Goal: Obtain resource: Download file/media

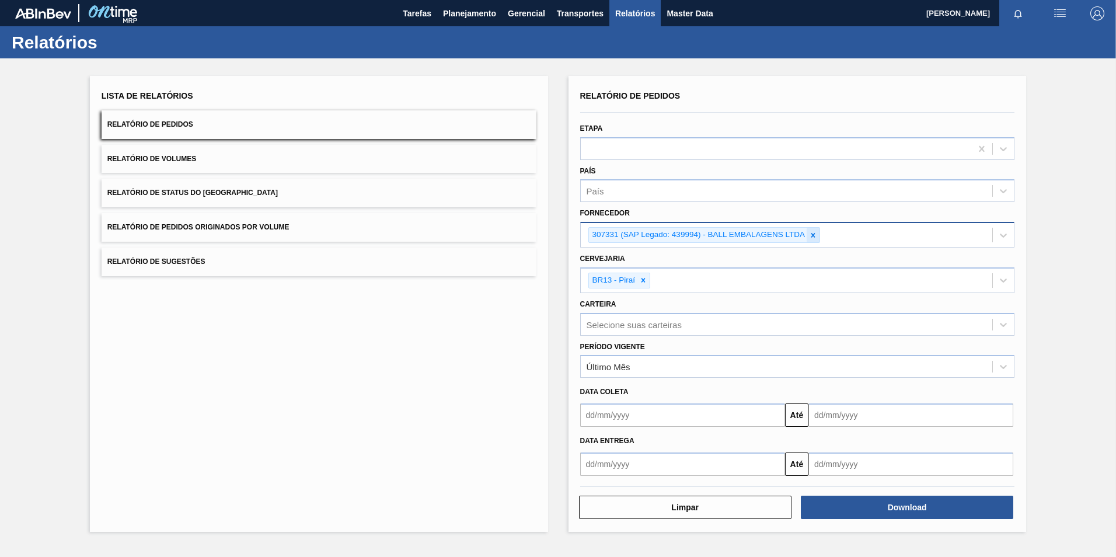
click at [815, 238] on icon at bounding box center [813, 235] width 8 height 8
paste input "289877"
type input "289877"
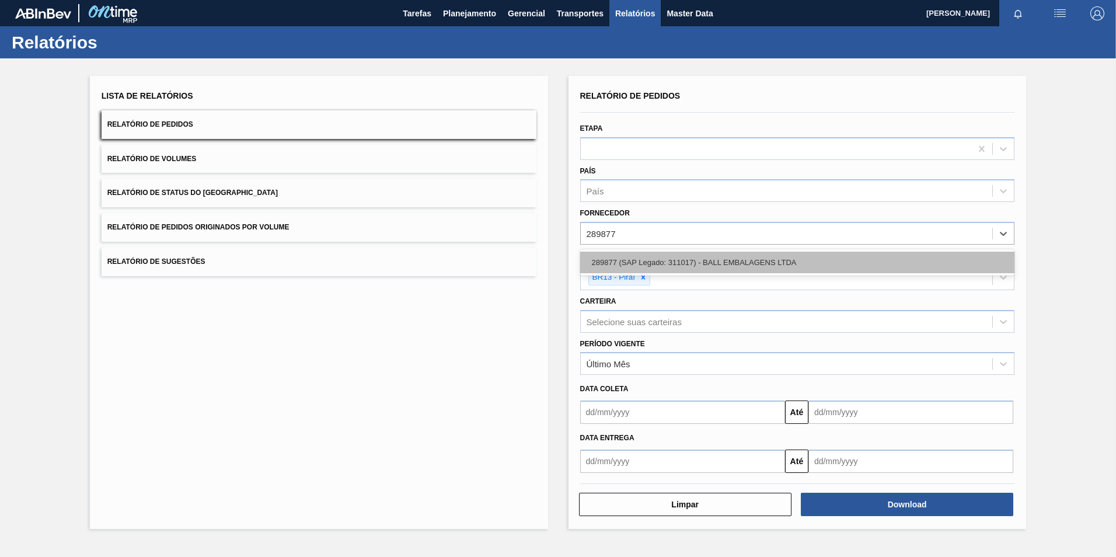
click at [629, 263] on div "289877 (SAP Legado: 311017) - BALL EMBALAGENS LTDA" at bounding box center [797, 263] width 435 height 22
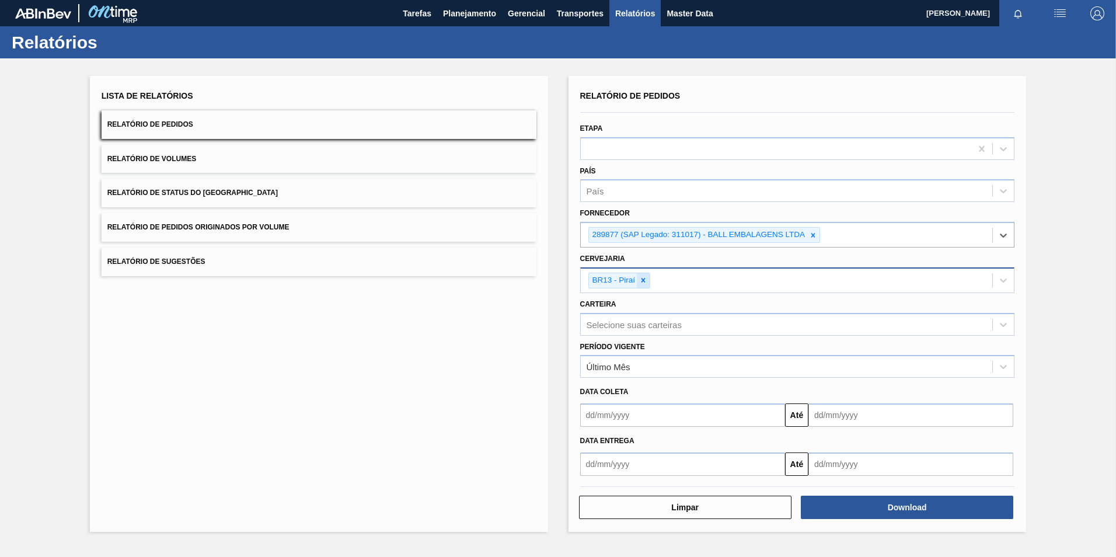
click at [647, 283] on icon at bounding box center [643, 280] width 8 height 8
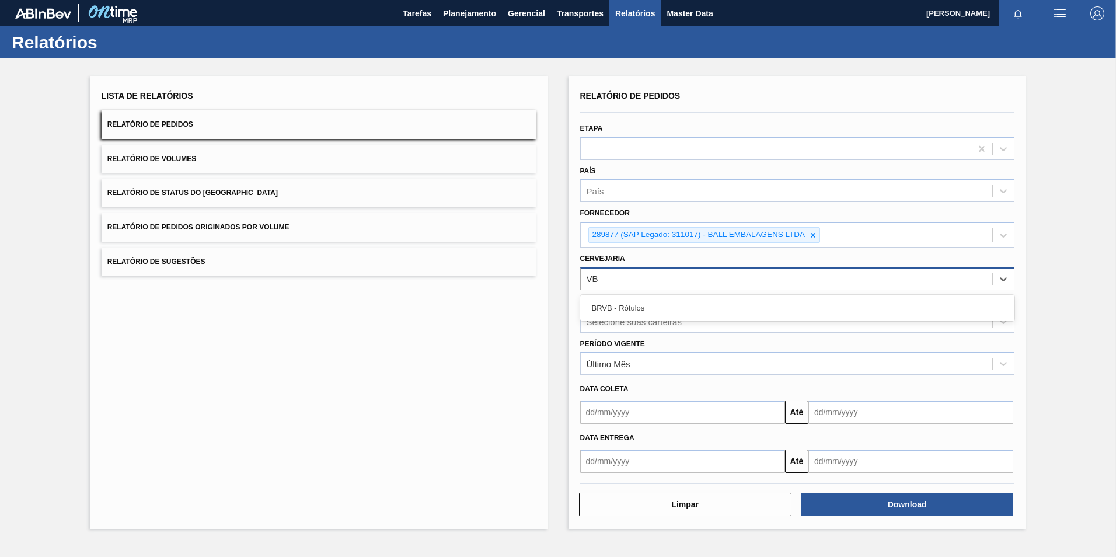
type input "V"
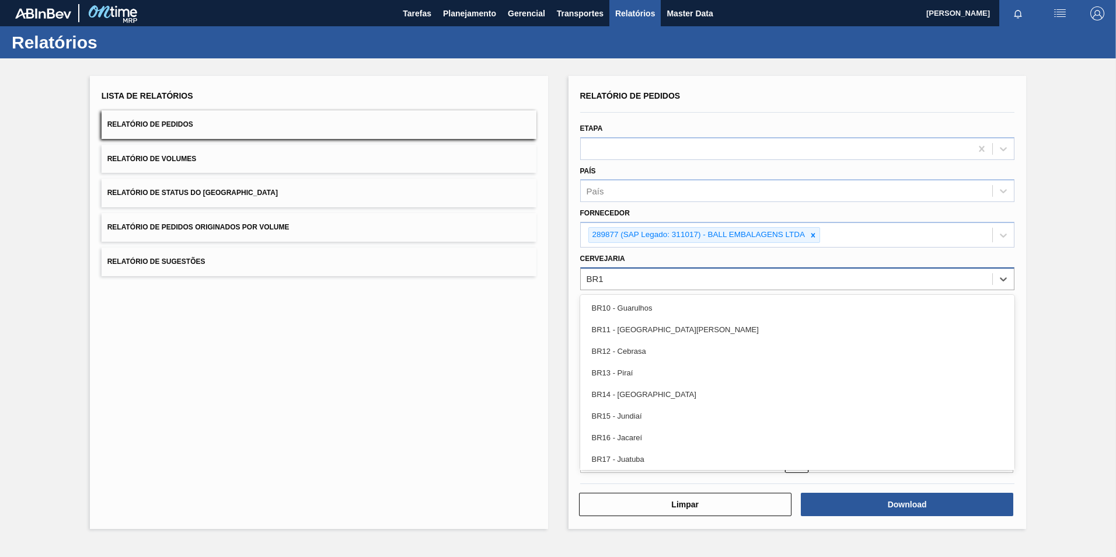
type input "BR19"
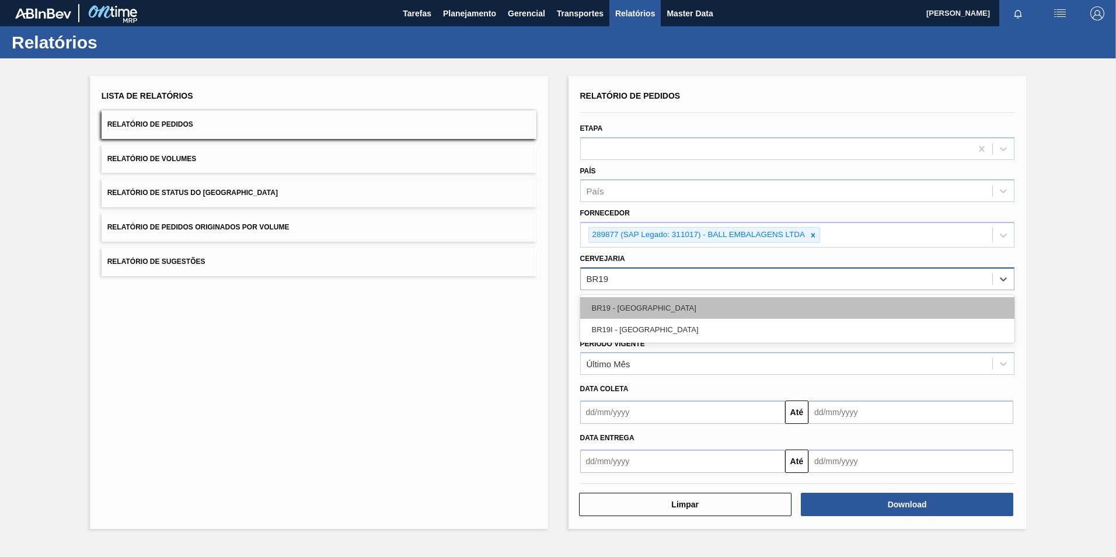
click at [686, 302] on div "BR19 - [GEOGRAPHIC_DATA]" at bounding box center [797, 308] width 435 height 22
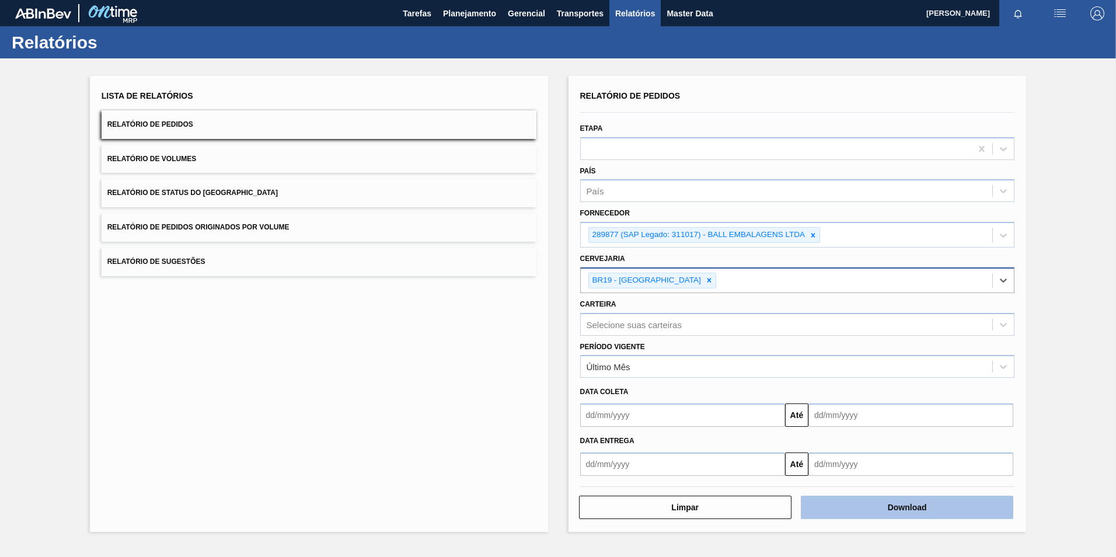
click at [911, 499] on button "Download" at bounding box center [907, 507] width 213 height 23
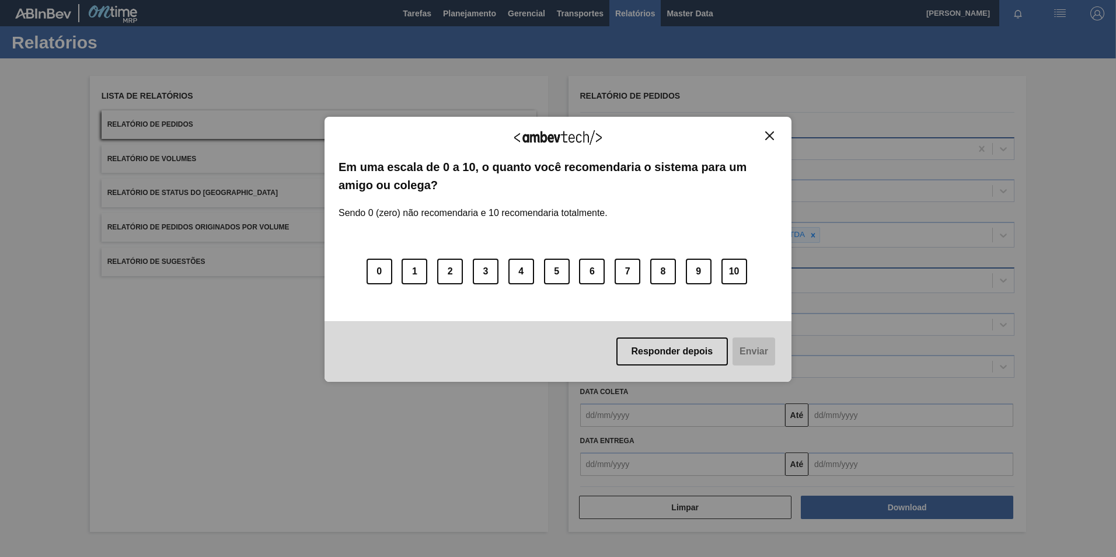
click at [770, 137] on img "Close" at bounding box center [769, 135] width 9 height 9
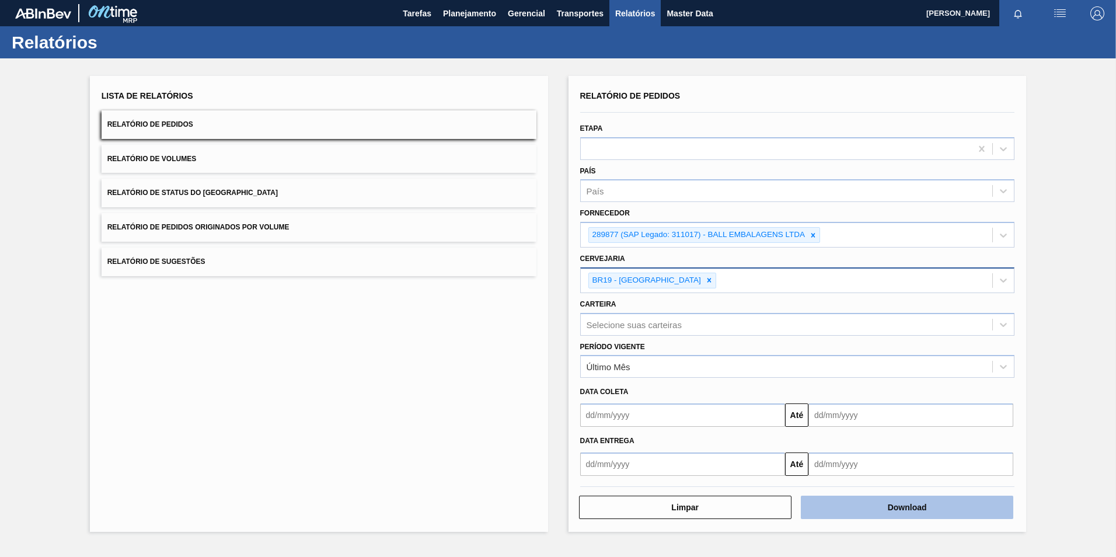
click at [896, 517] on button "Download" at bounding box center [907, 507] width 213 height 23
